Goal: Task Accomplishment & Management: Manage account settings

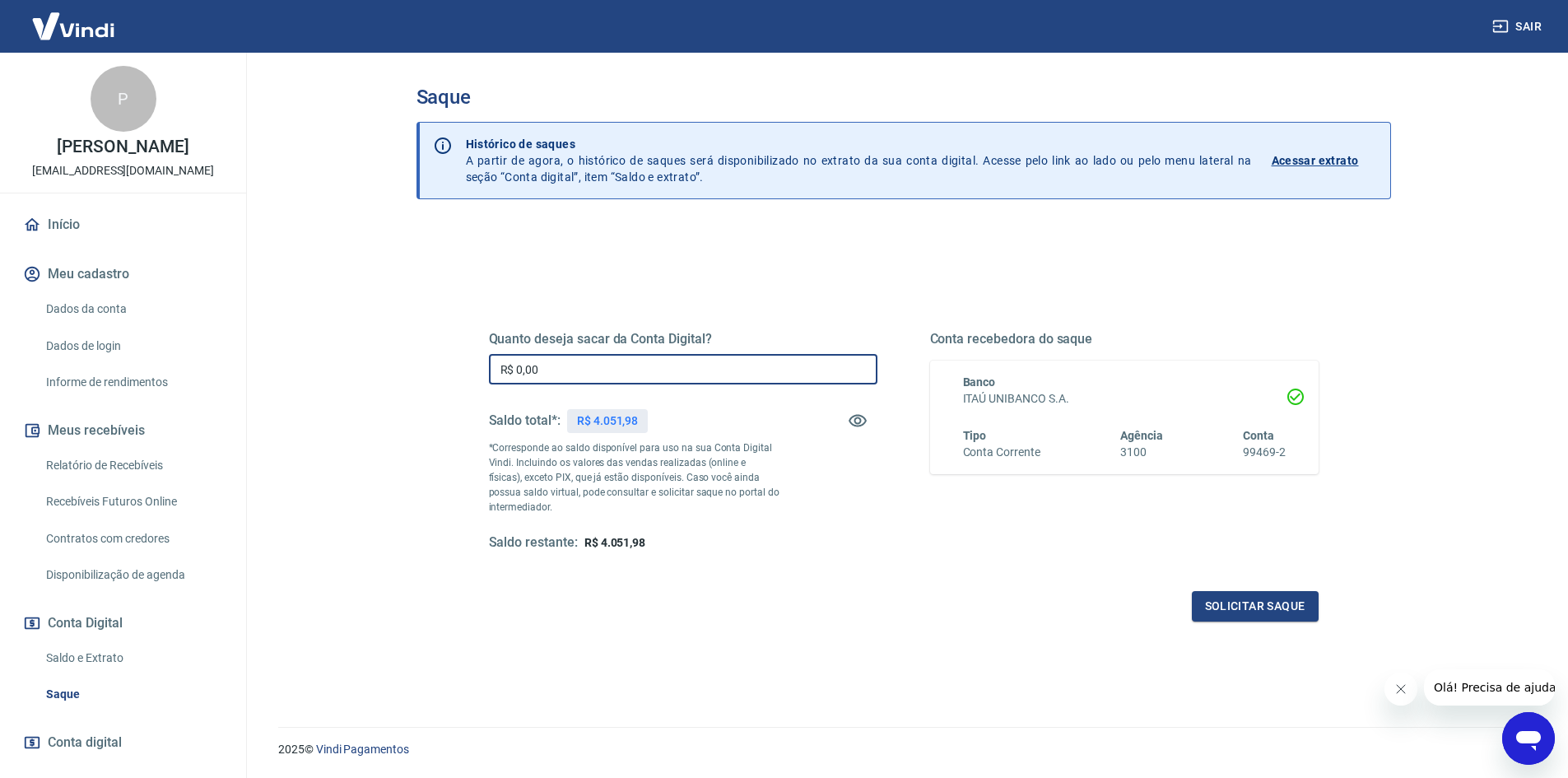
click at [574, 363] on input "R$ 0,00" at bounding box center [682, 368] width 388 height 30
type input "R$ 4.051,98"
click at [1236, 605] on button "Solicitar saque" at bounding box center [1255, 605] width 127 height 30
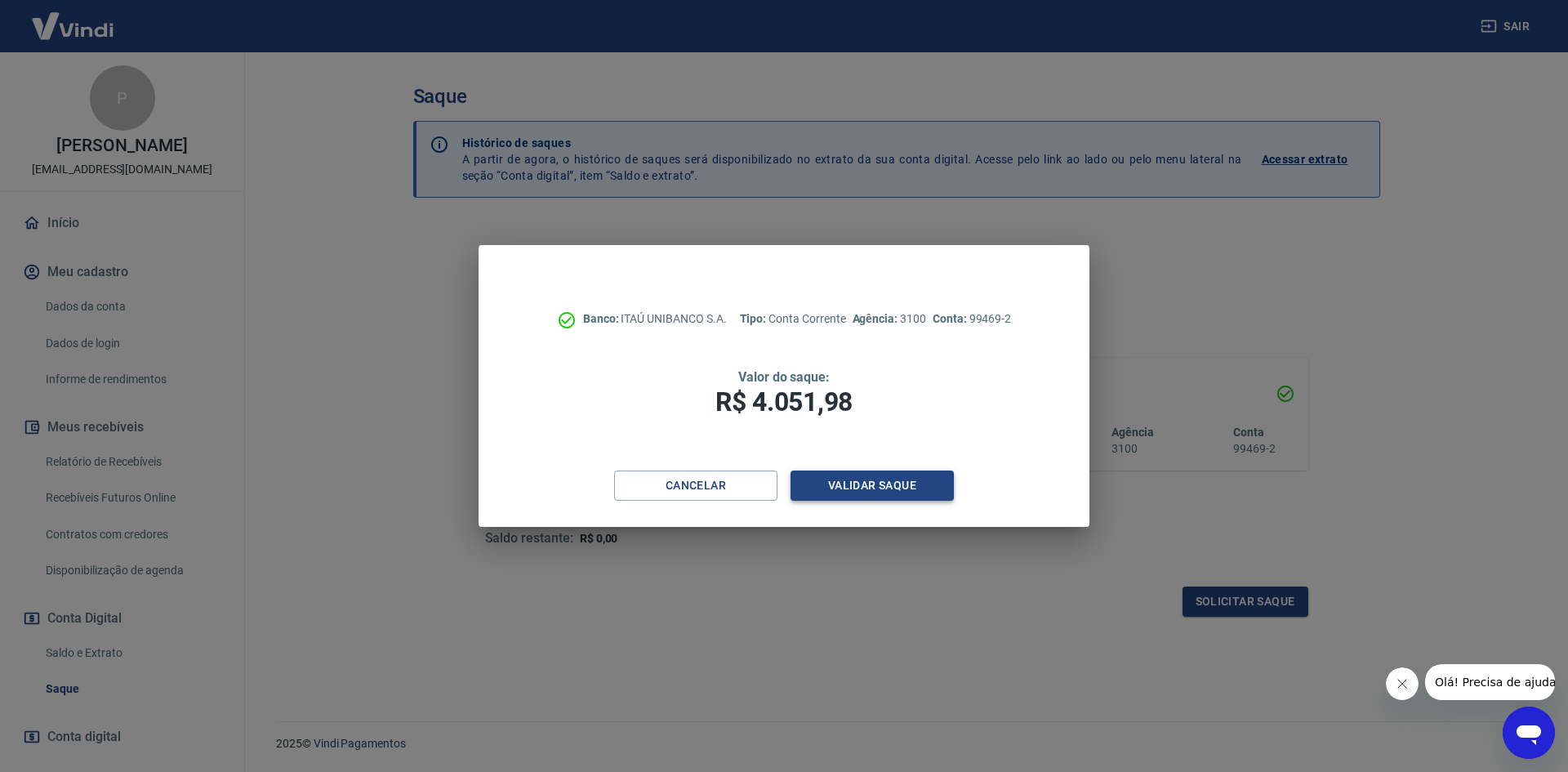
click at [921, 488] on button "Validar saque" at bounding box center [872, 485] width 163 height 30
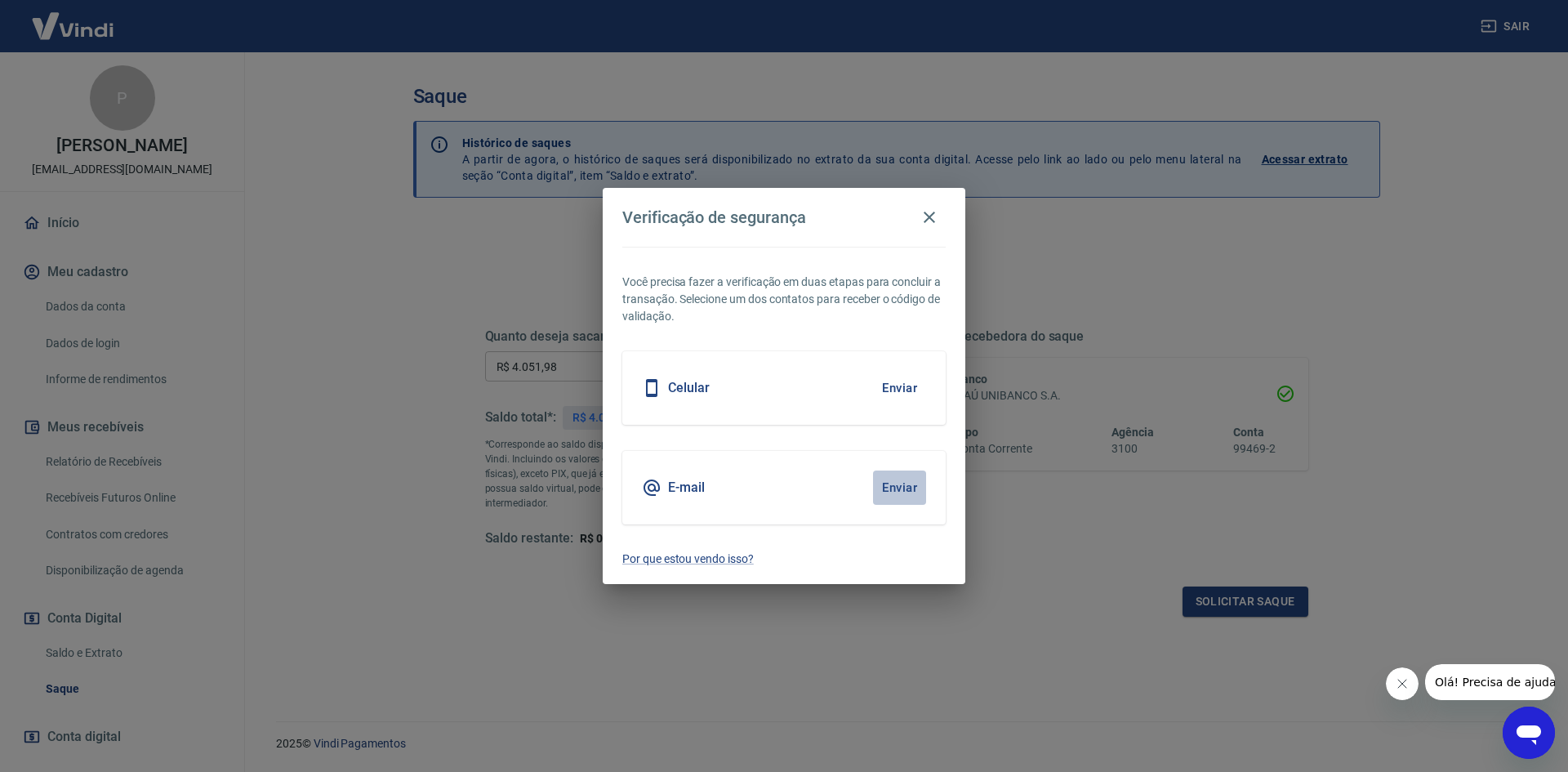
click at [888, 482] on button "Enviar" at bounding box center [899, 487] width 53 height 34
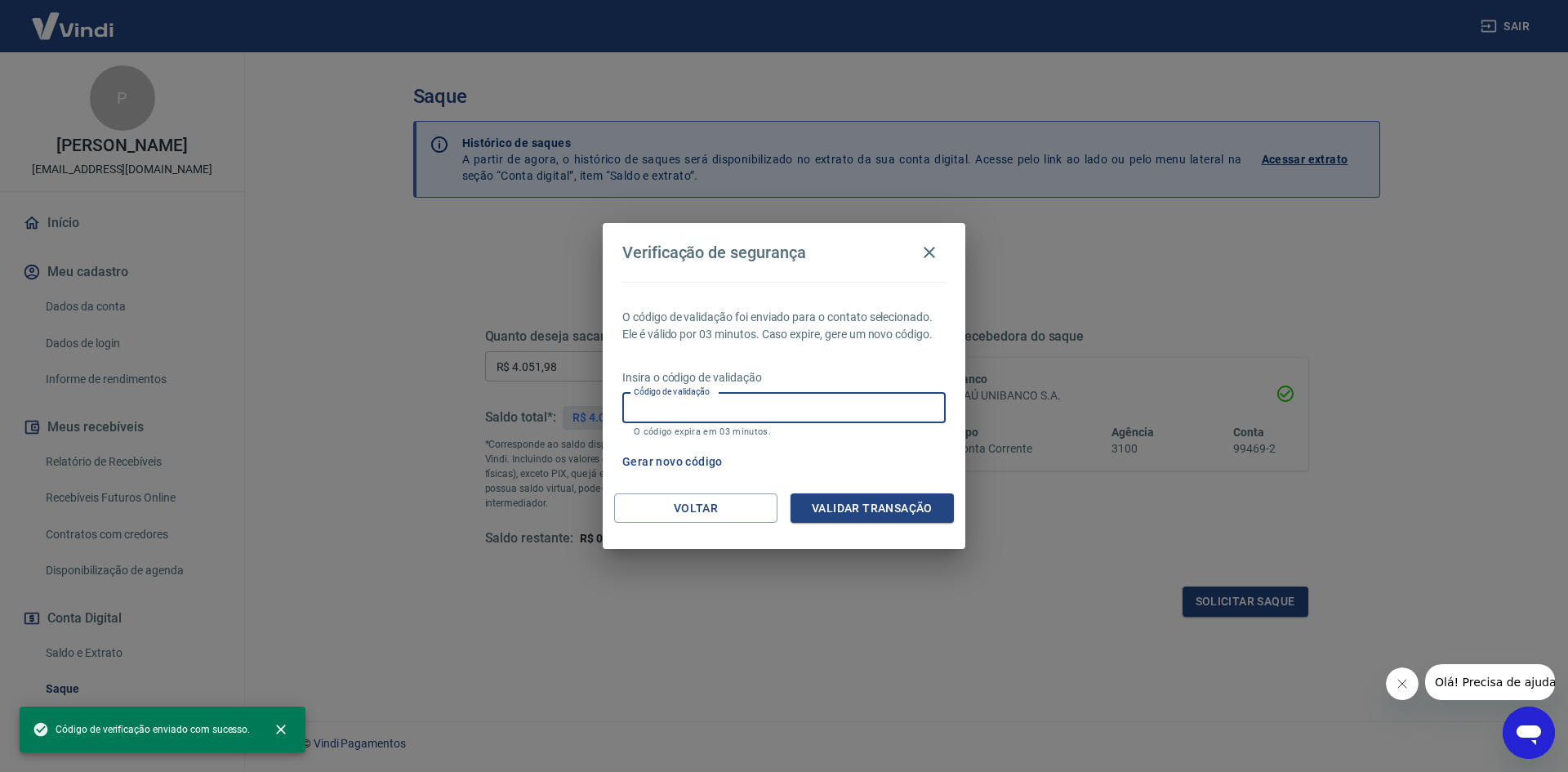
click at [670, 401] on div "Código de validação Código de validação O código expira em 03 minutos." at bounding box center [784, 414] width 324 height 44
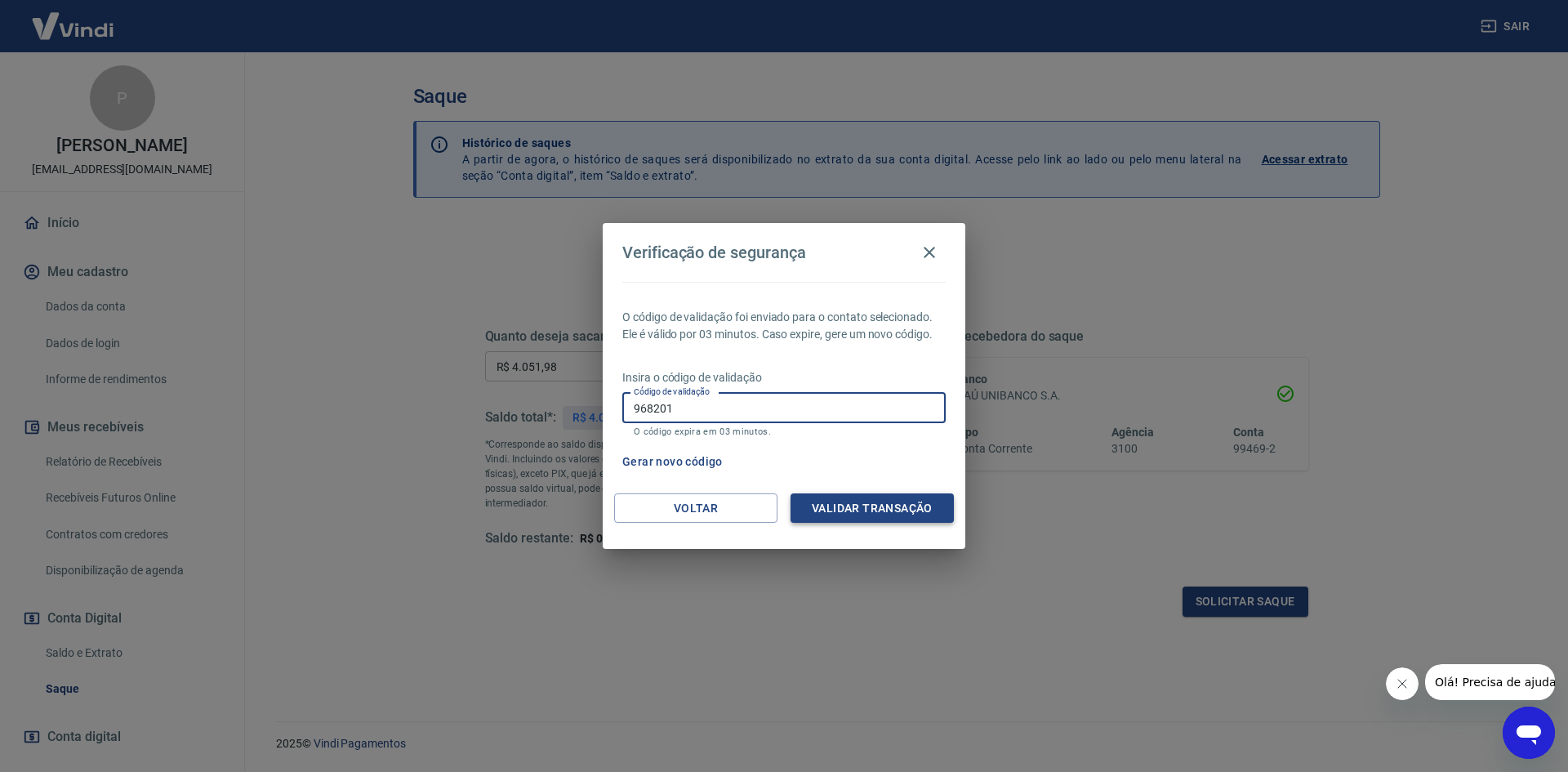
type input "968201"
click at [905, 512] on button "Validar transação" at bounding box center [872, 507] width 163 height 30
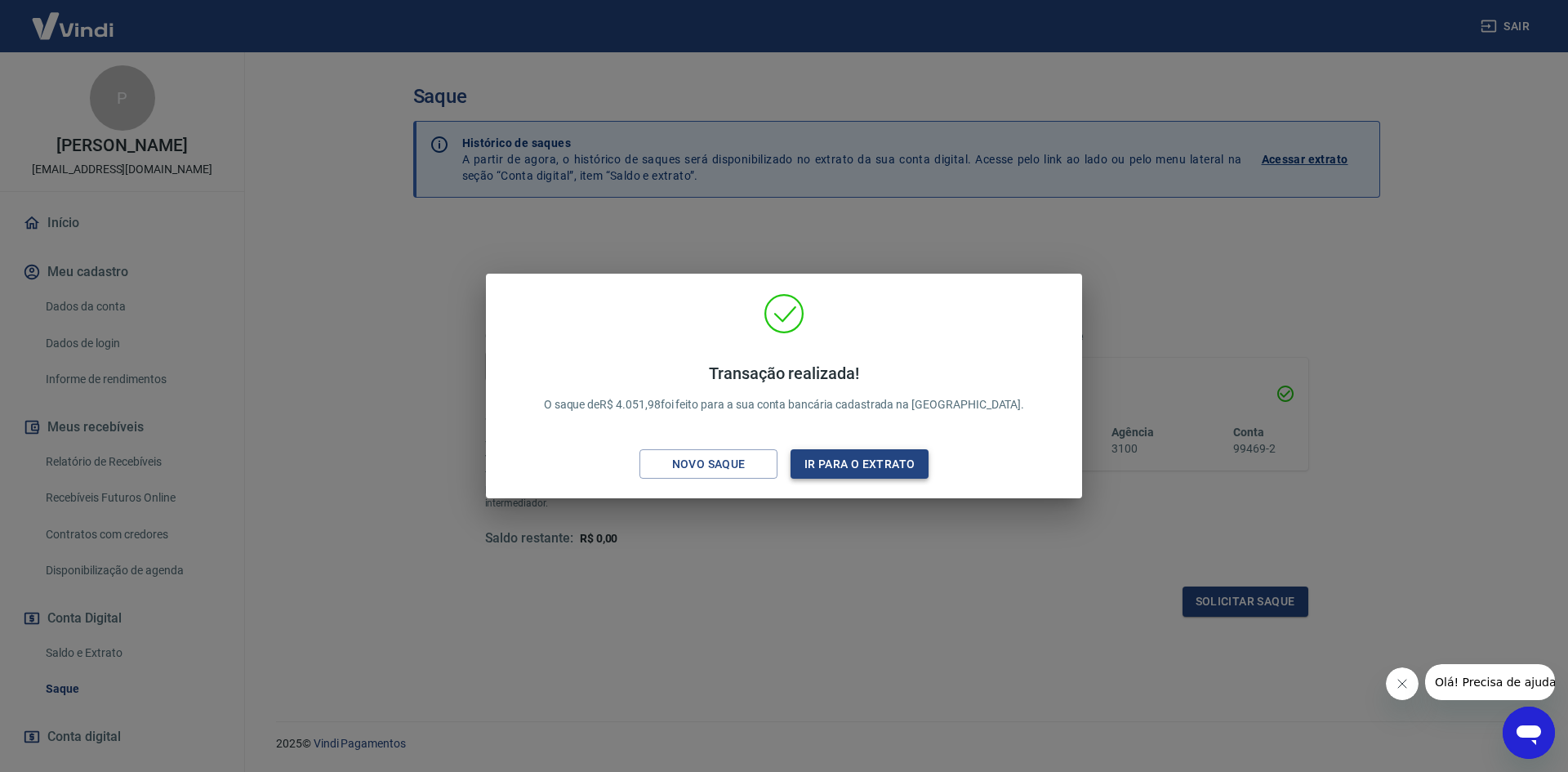
click at [873, 469] on button "Ir para o extrato" at bounding box center [859, 464] width 138 height 30
